Goal: Navigation & Orientation: Find specific page/section

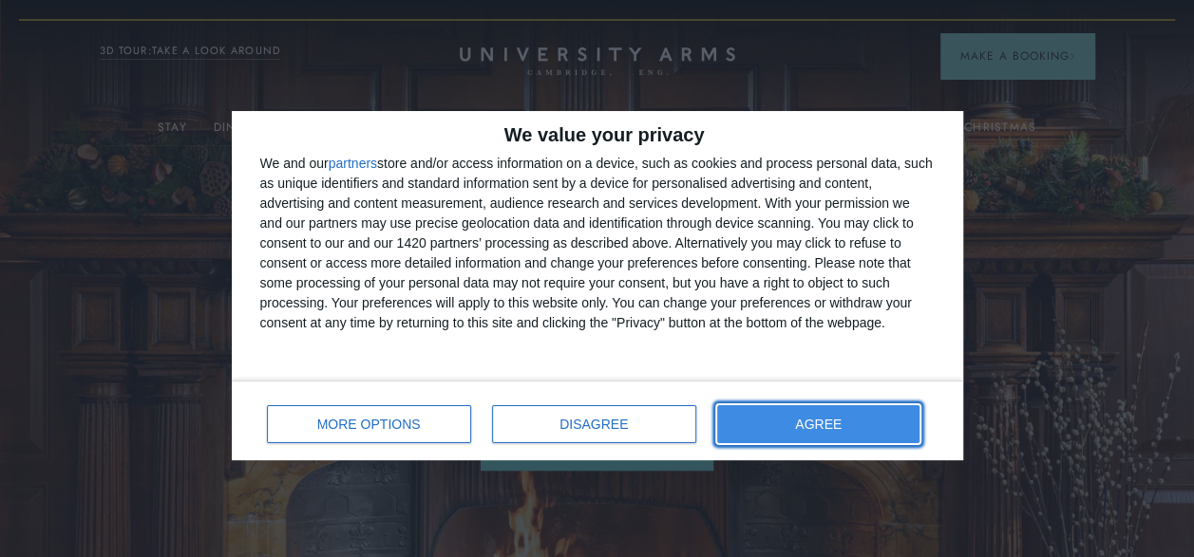
click at [814, 410] on button "AGREE" at bounding box center [818, 425] width 203 height 38
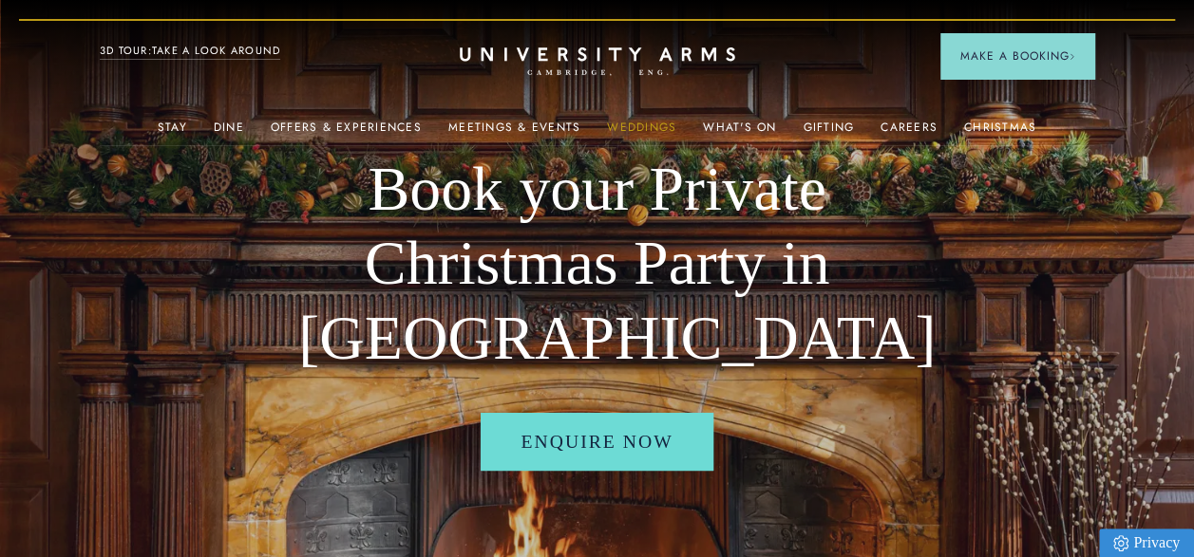
click at [628, 130] on link "Weddings" at bounding box center [641, 133] width 69 height 25
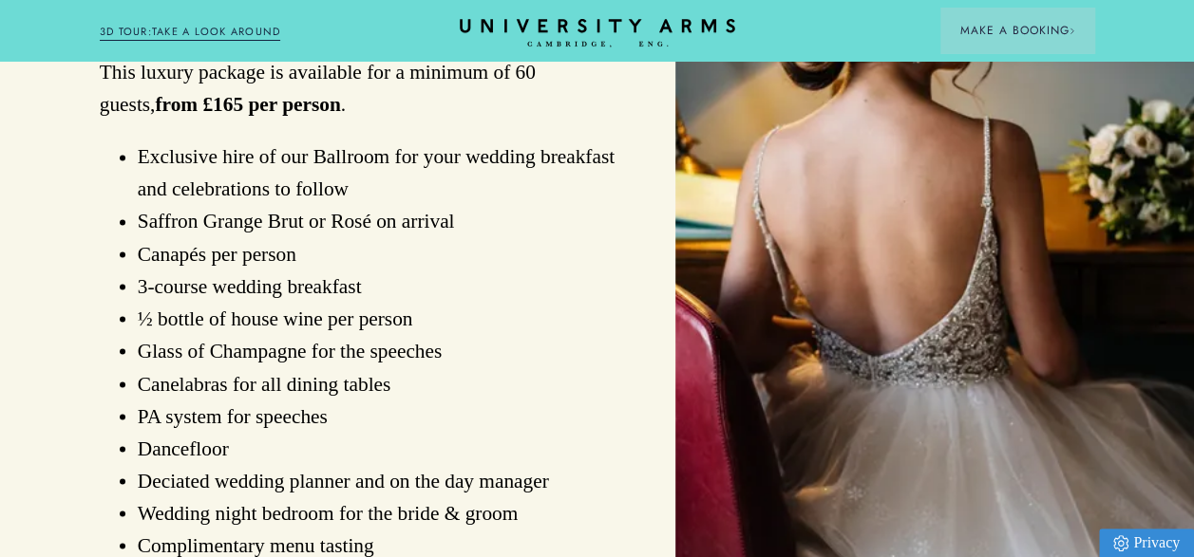
scroll to position [1505, 0]
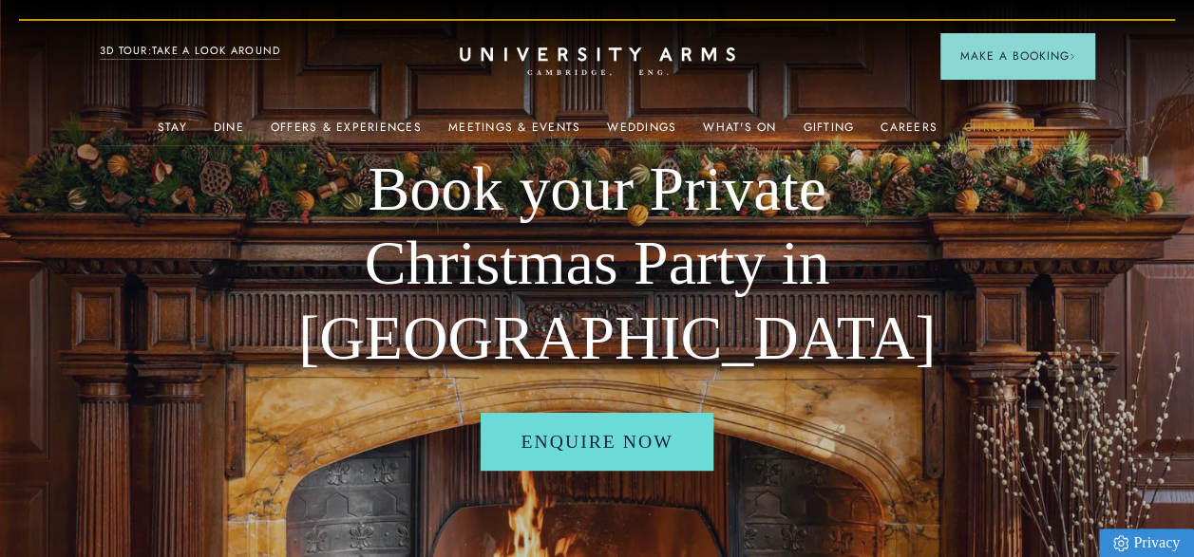
click at [980, 136] on link "Christmas" at bounding box center [1000, 133] width 72 height 25
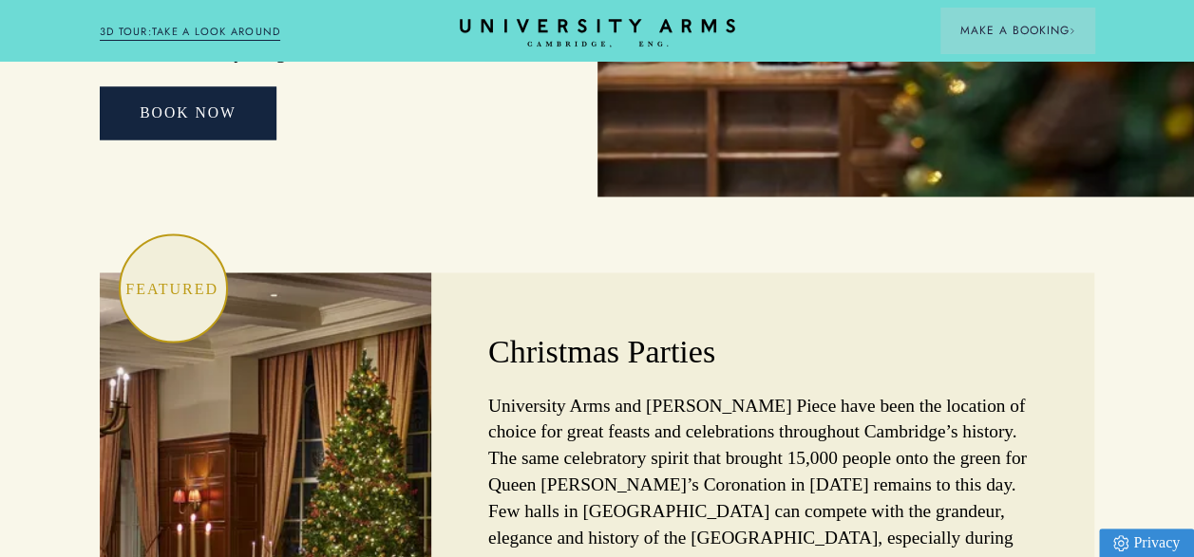
scroll to position [5217, 0]
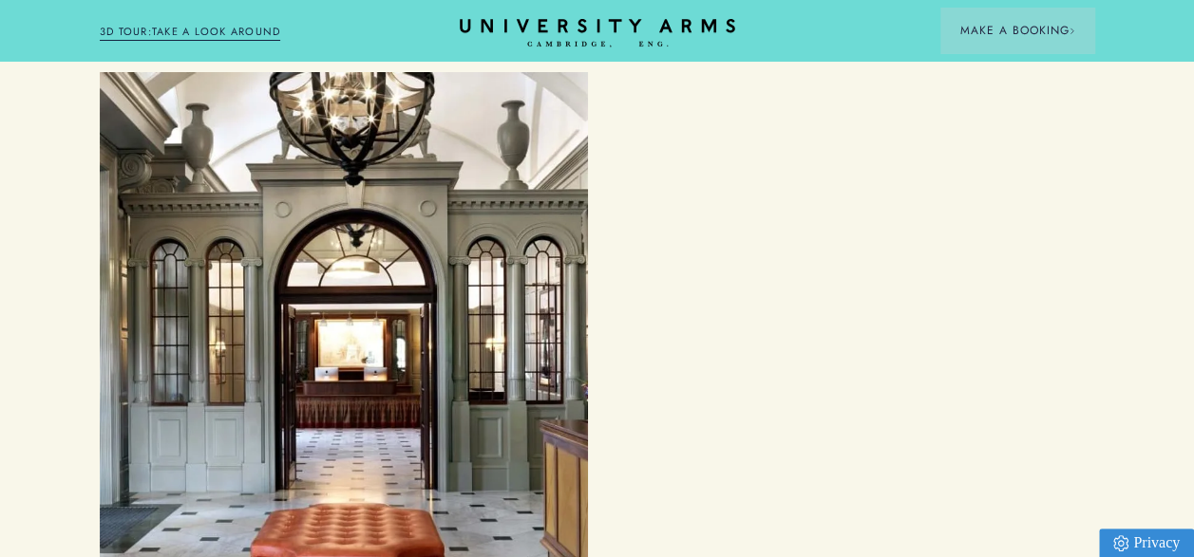
scroll to position [7478, 0]
